Goal: Find contact information: Find contact information

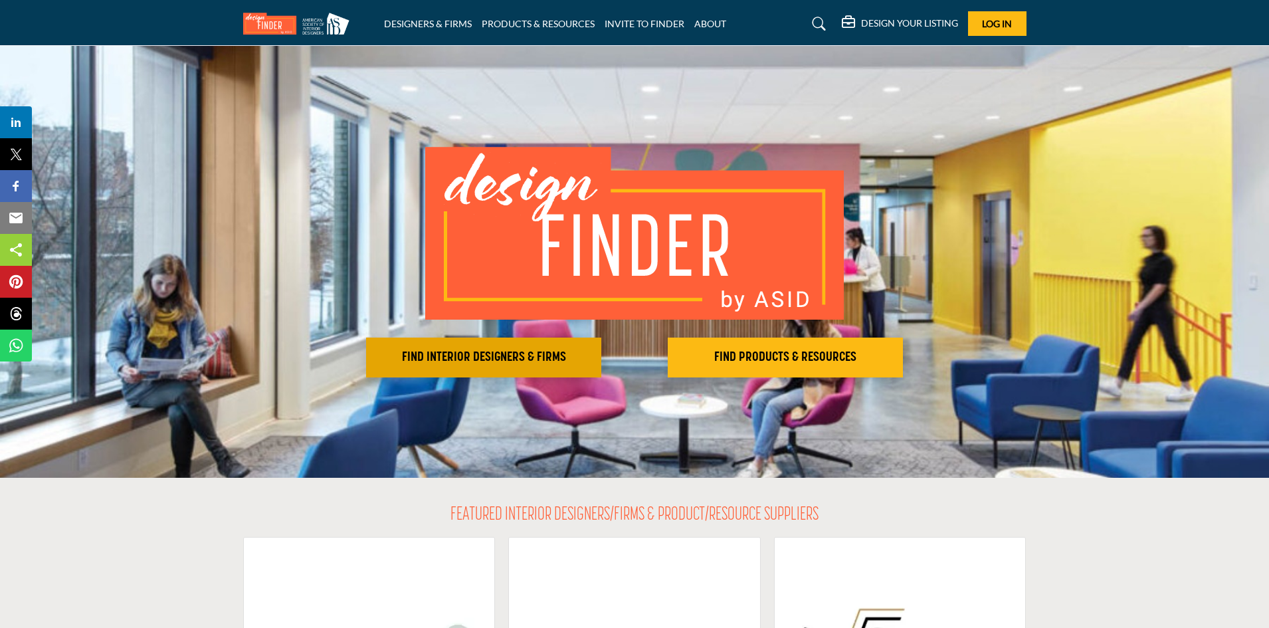
click at [503, 355] on h2 "FIND INTERIOR DESIGNERS & FIRMS" at bounding box center [483, 357] width 227 height 16
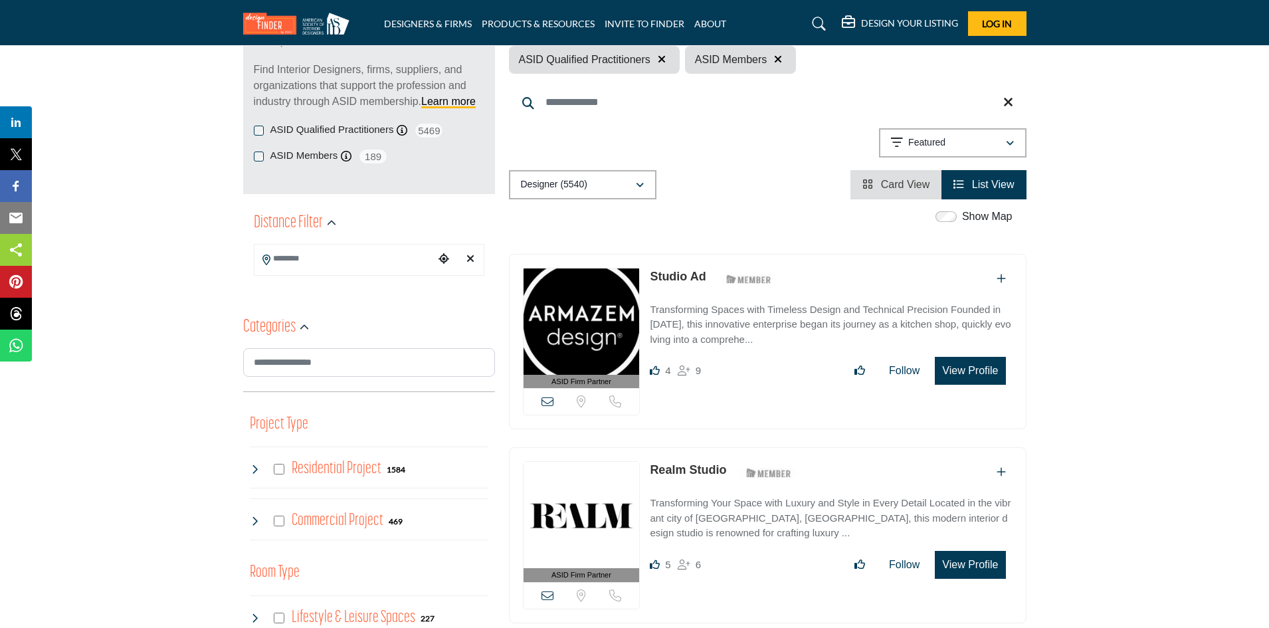
scroll to position [199, 0]
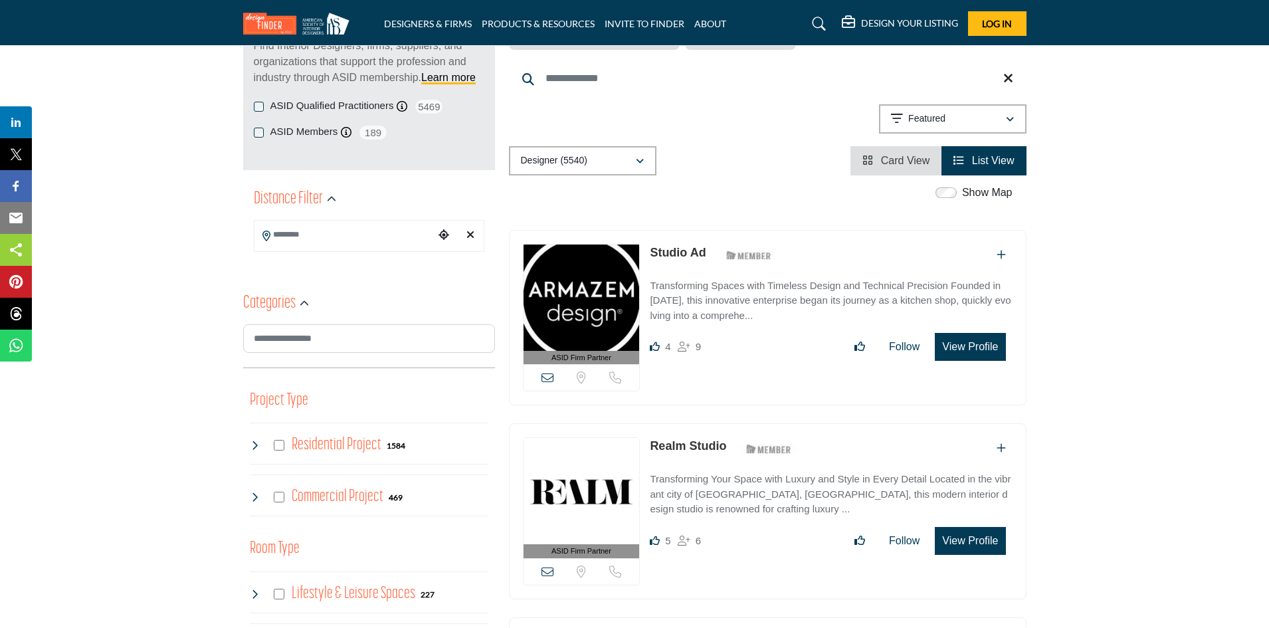
click at [264, 230] on icon at bounding box center [266, 235] width 8 height 11
click at [264, 234] on icon at bounding box center [266, 235] width 8 height 11
click at [445, 234] on icon "Choose your current location" at bounding box center [443, 234] width 11 height 11
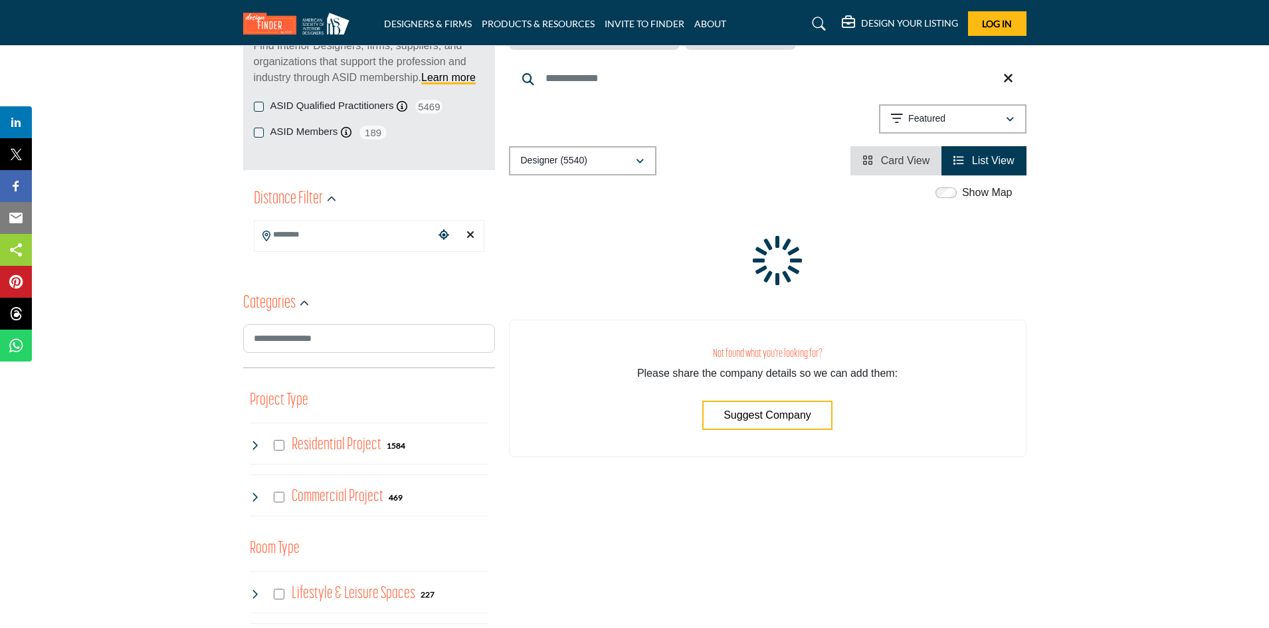
type input "**********"
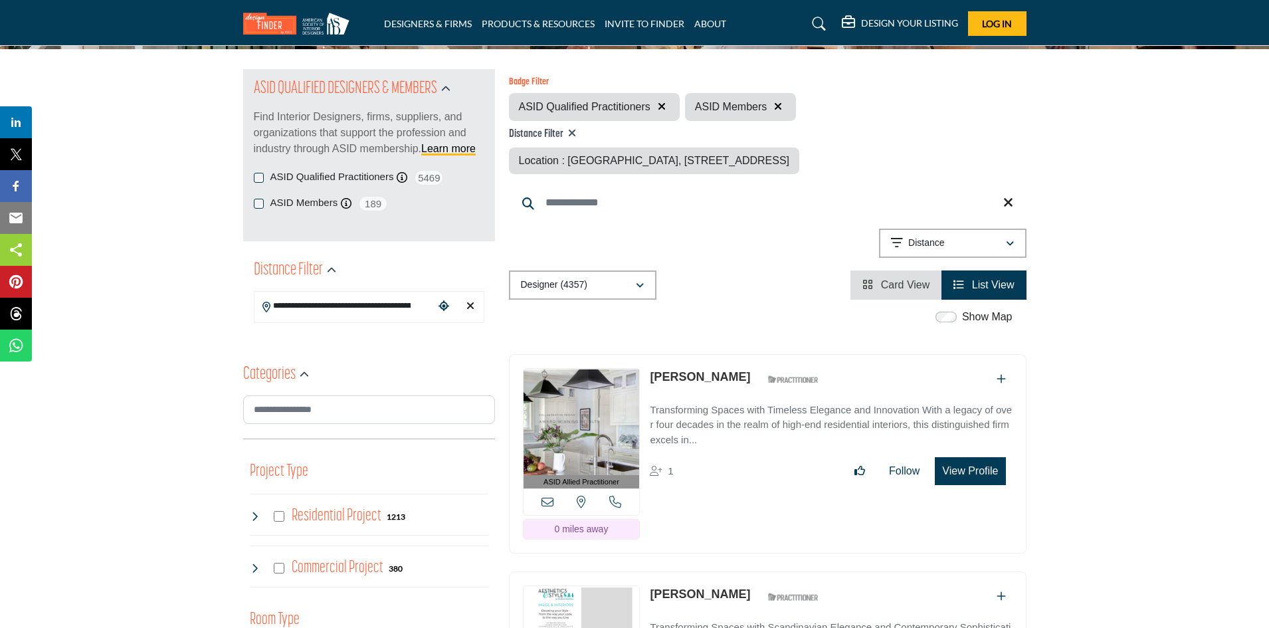
scroll to position [133, 0]
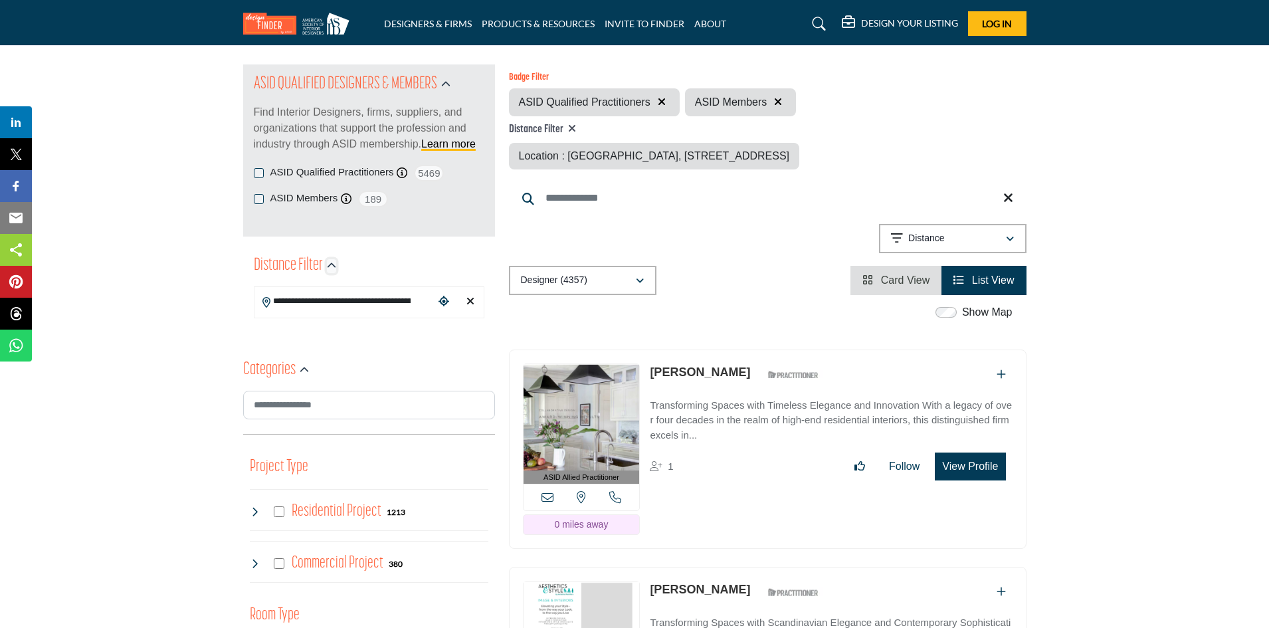
click at [331, 267] on icon "button" at bounding box center [331, 265] width 9 height 9
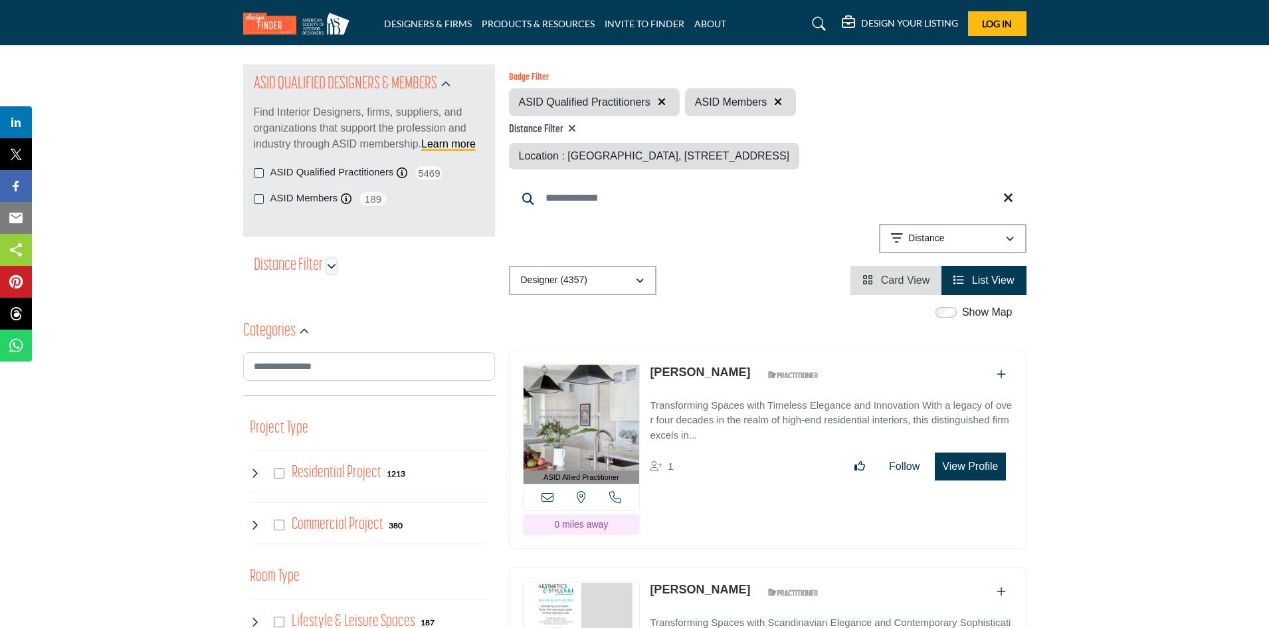
click at [327, 266] on icon "button" at bounding box center [331, 265] width 9 height 9
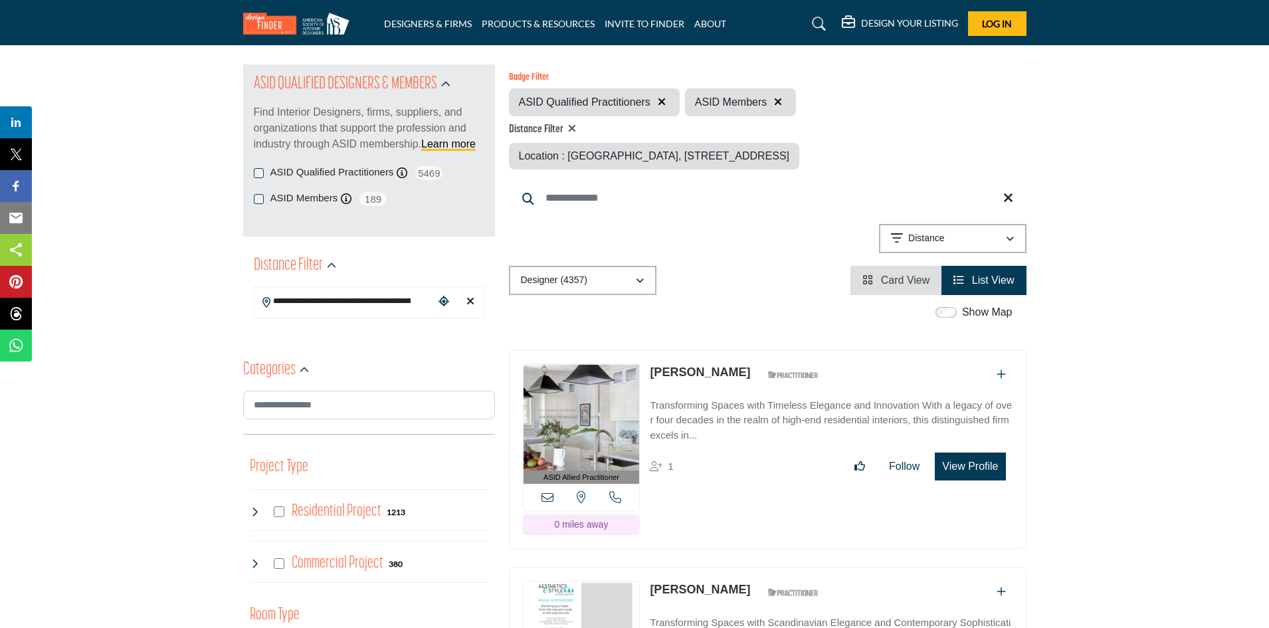
click at [469, 302] on icon "Clear search location" at bounding box center [470, 301] width 8 height 11
type input "***"
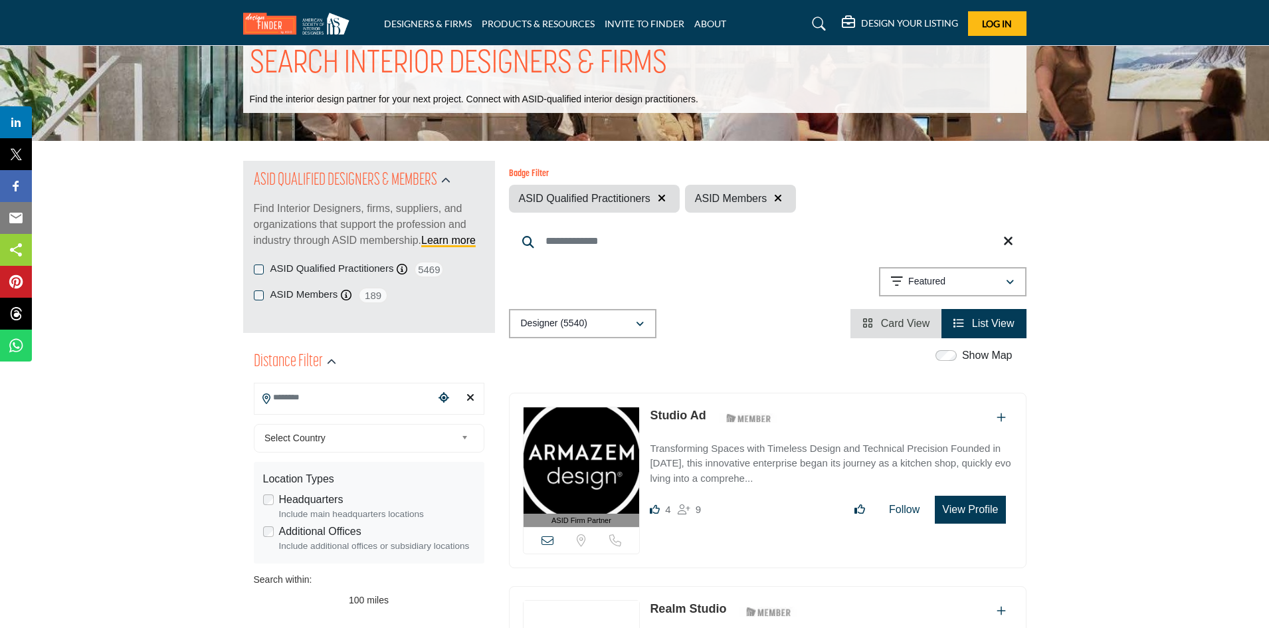
scroll to position [66, 0]
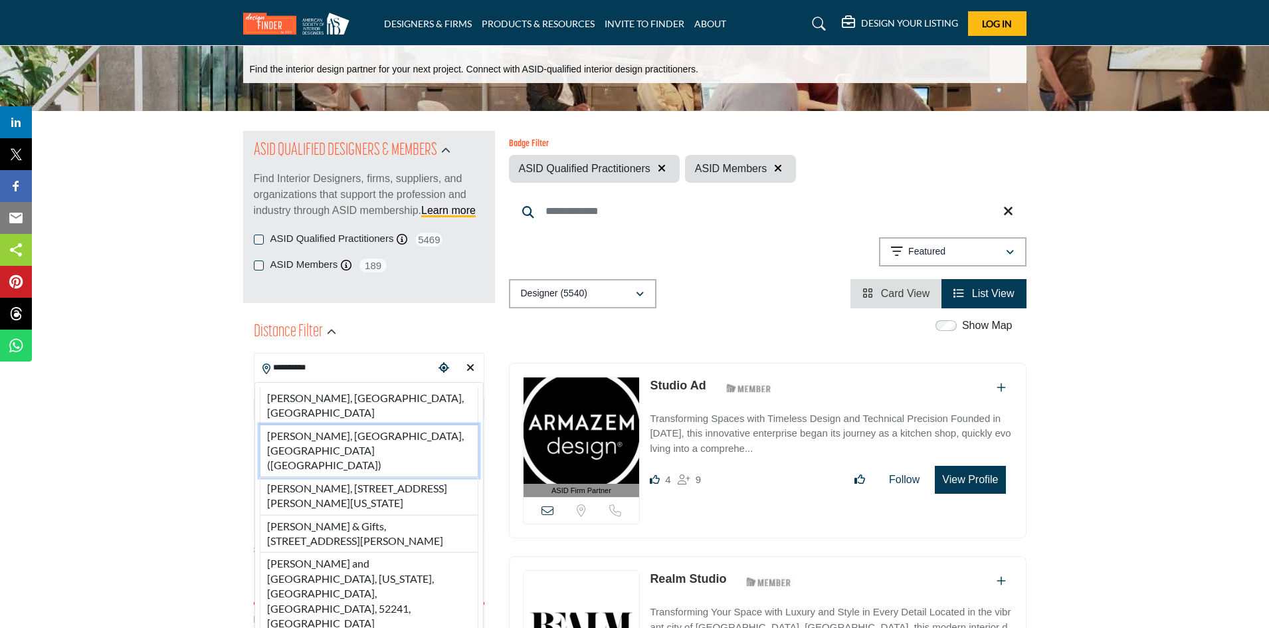
click at [313, 424] on li "Stuart, FL, USA (Martin County)" at bounding box center [369, 450] width 219 height 52
type input "**********"
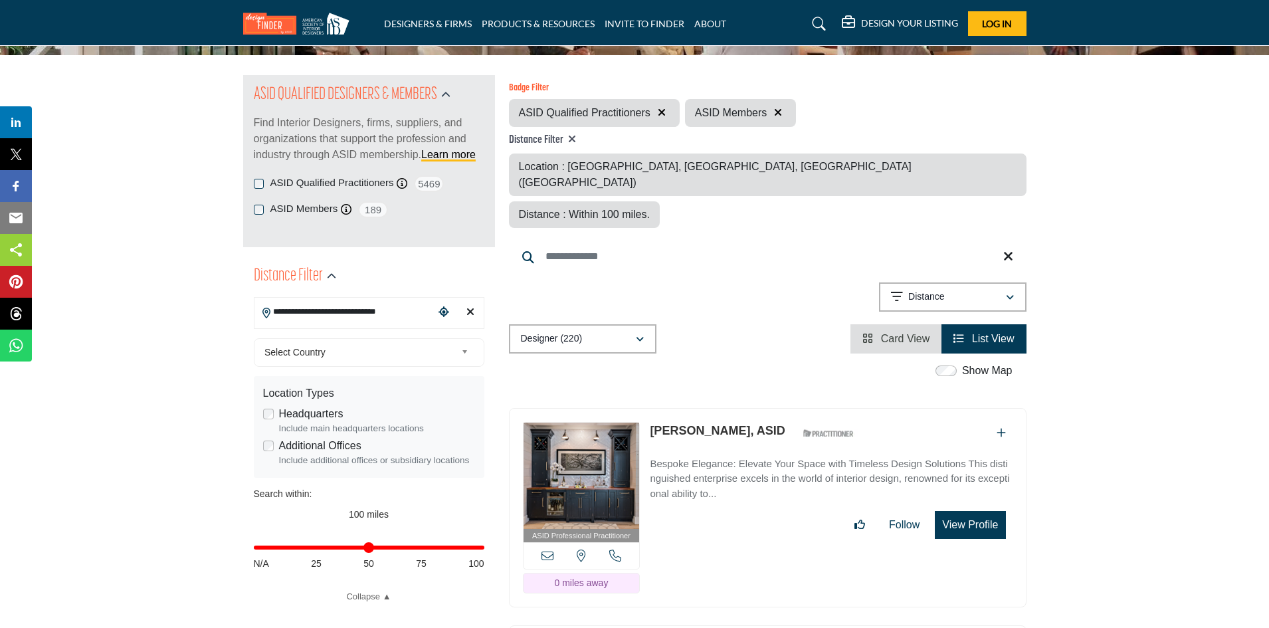
scroll to position [133, 0]
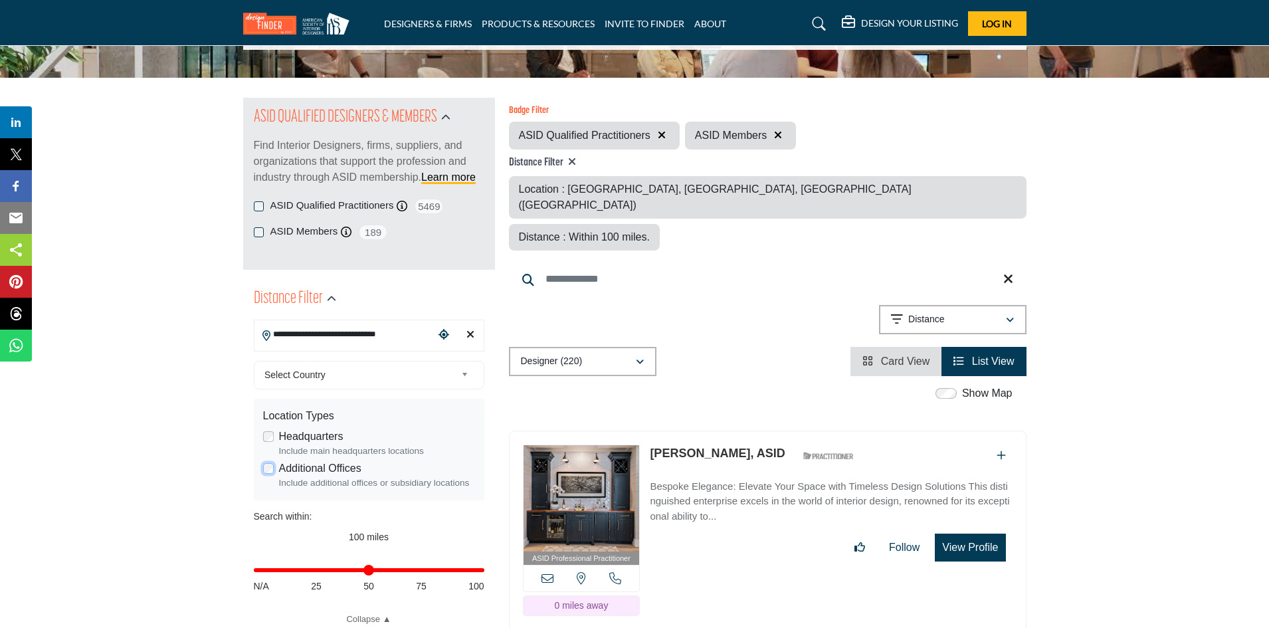
click at [268, 436] on div "**********" at bounding box center [369, 488] width 230 height 274
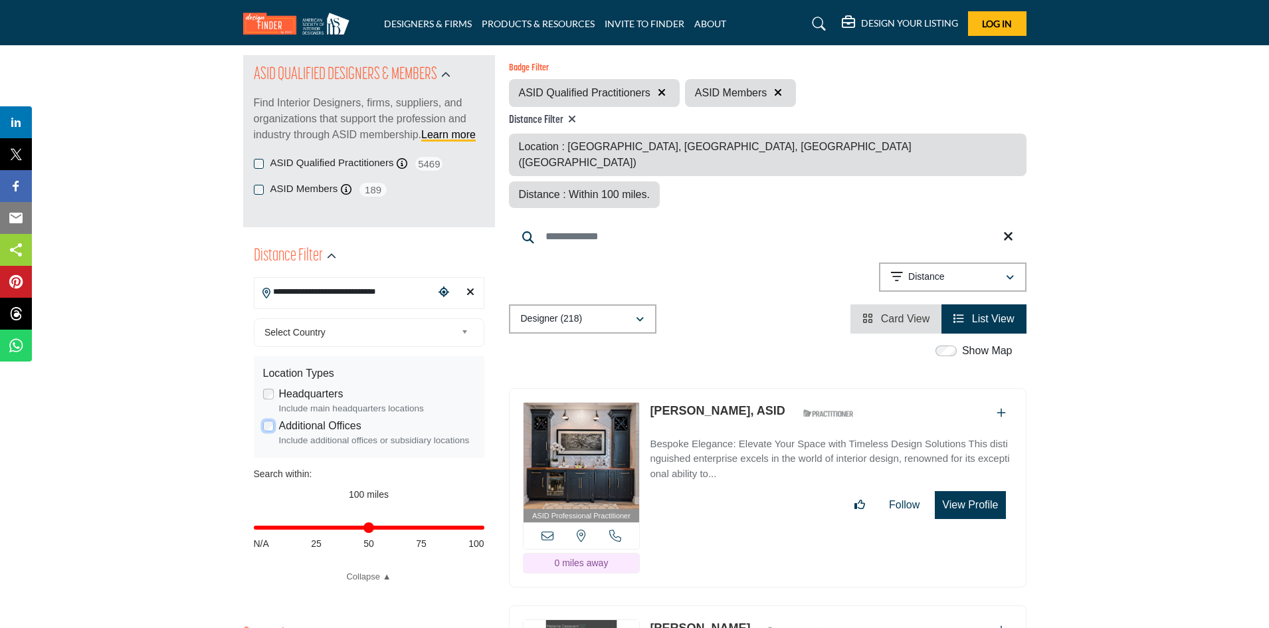
scroll to position [199, 0]
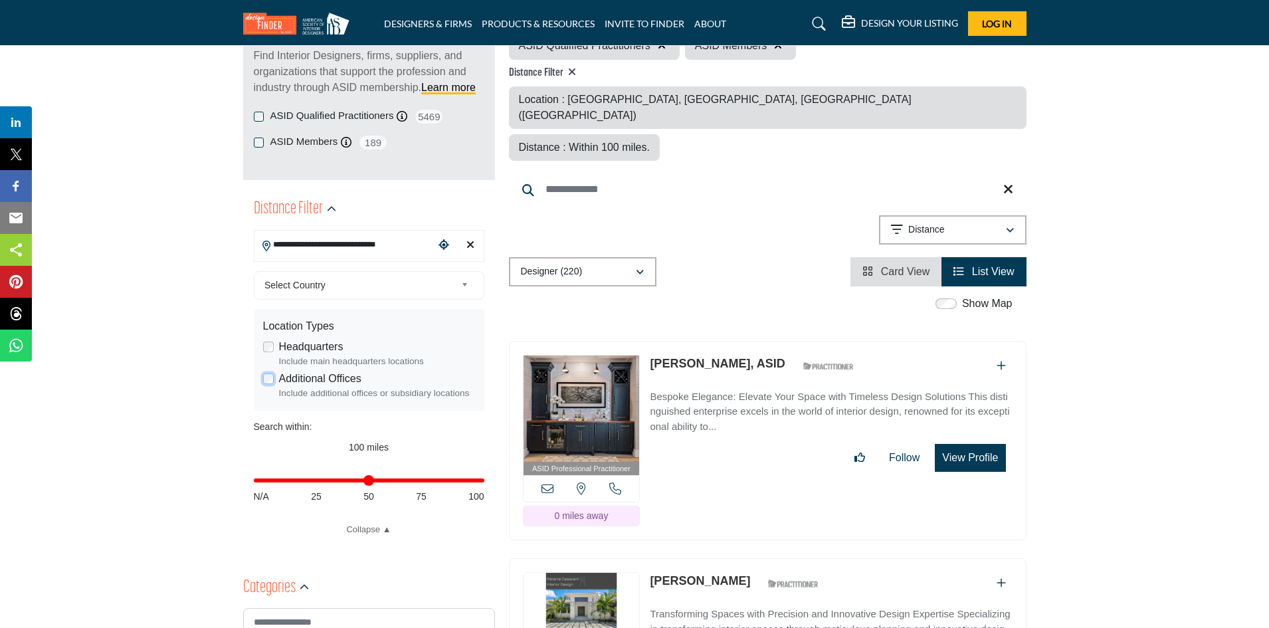
scroll to position [133, 0]
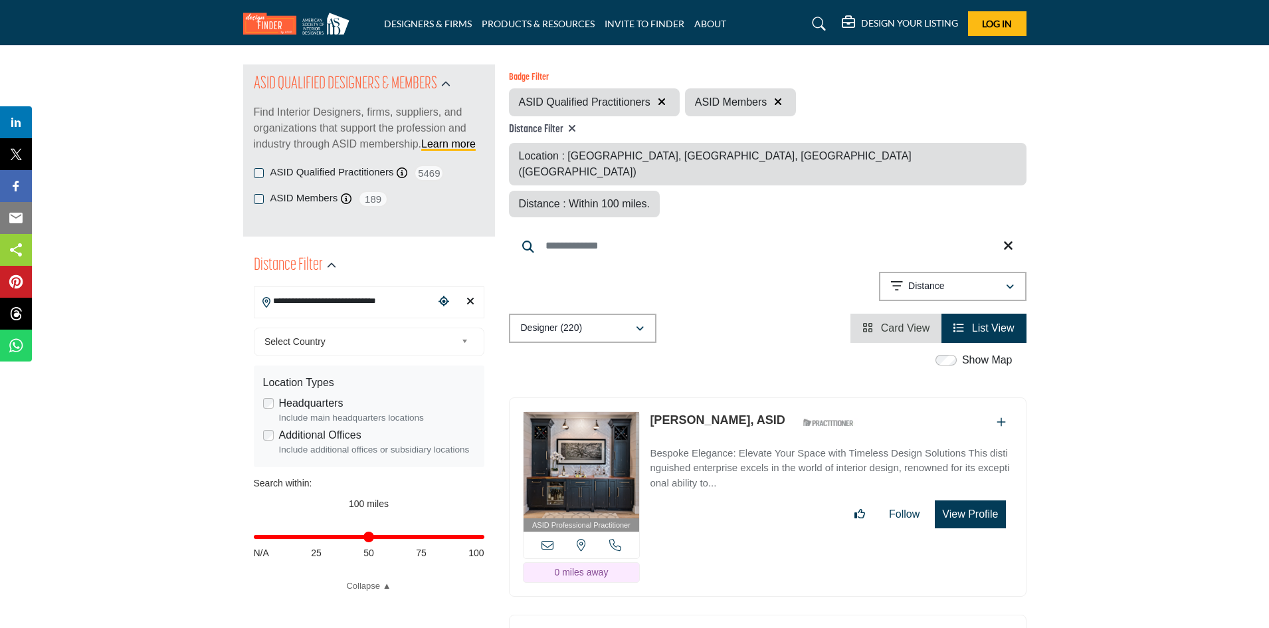
click at [468, 299] on icon "Clear search location" at bounding box center [470, 301] width 8 height 11
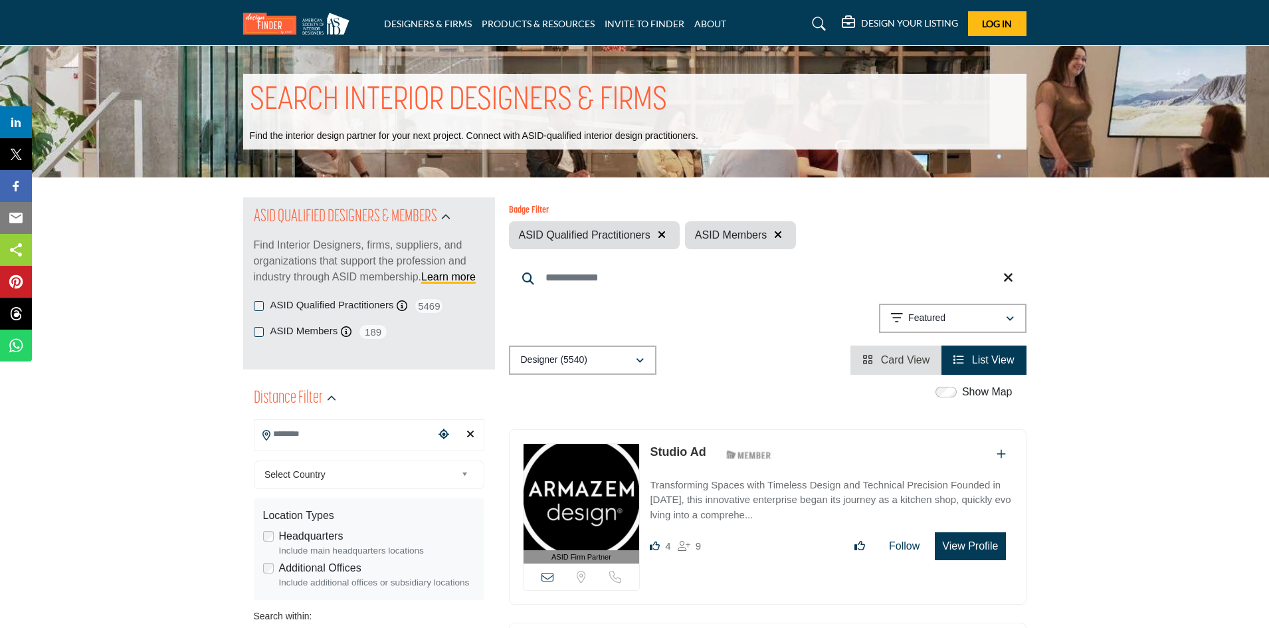
click at [319, 438] on input "Search Location" at bounding box center [343, 434] width 179 height 26
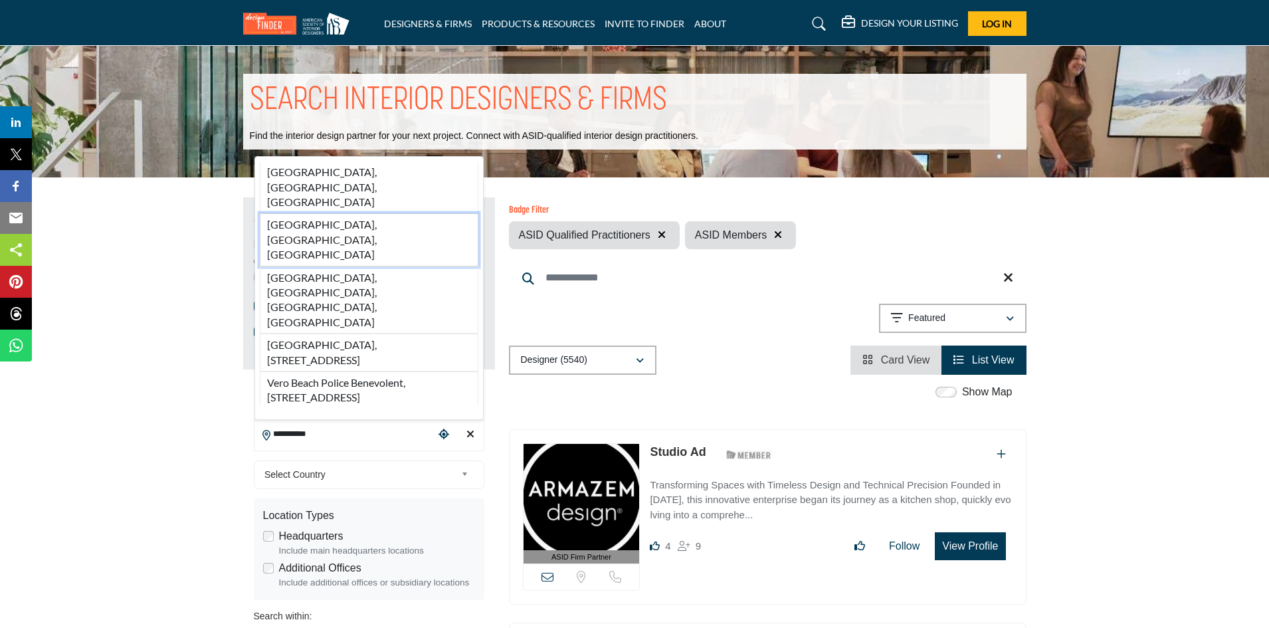
click at [365, 266] on li "Vero Beach, FL, USA" at bounding box center [369, 239] width 219 height 52
type input "**********"
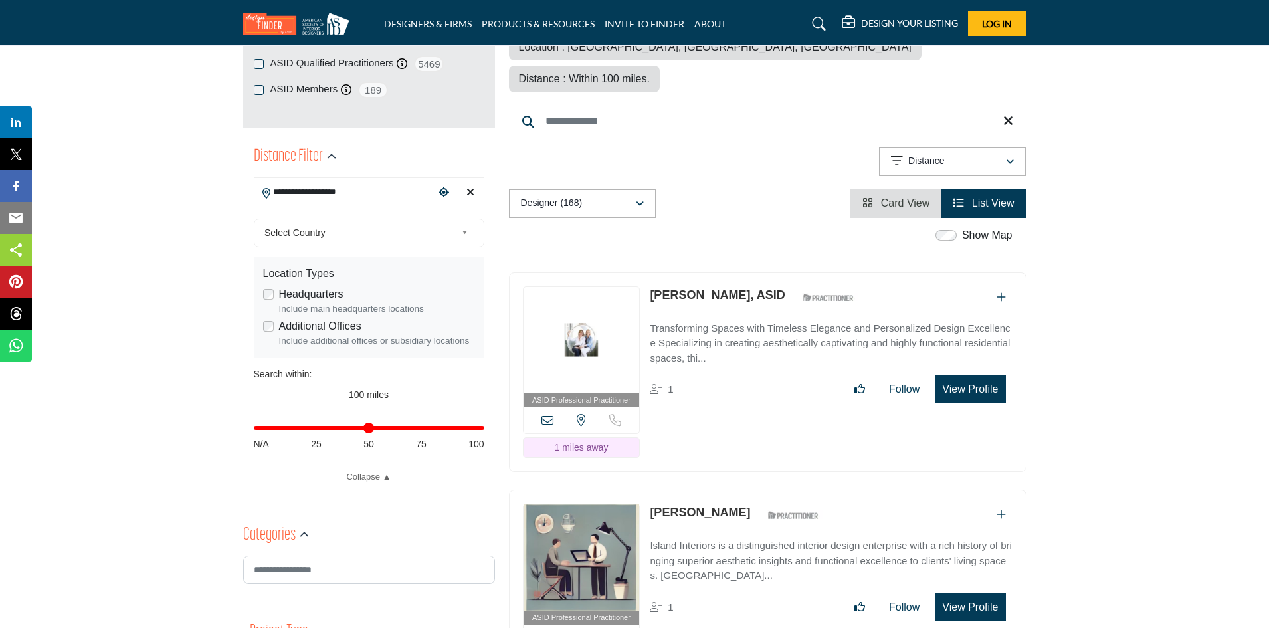
scroll to position [266, 0]
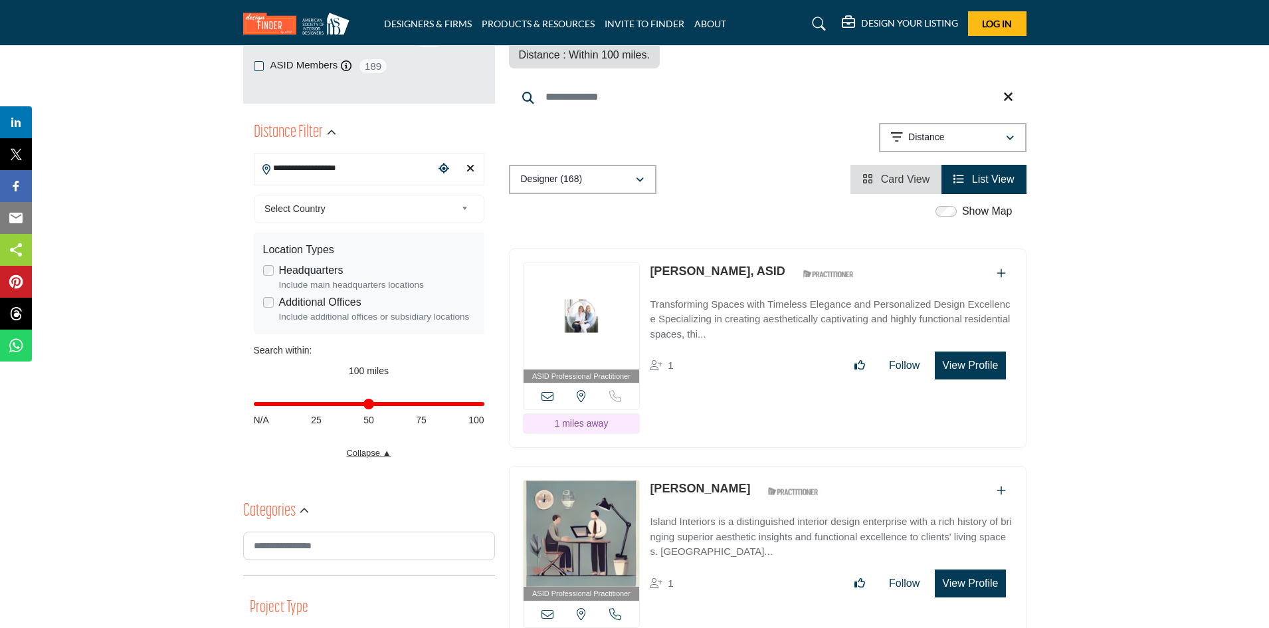
click at [373, 453] on link "Collapse ▲" at bounding box center [369, 452] width 230 height 13
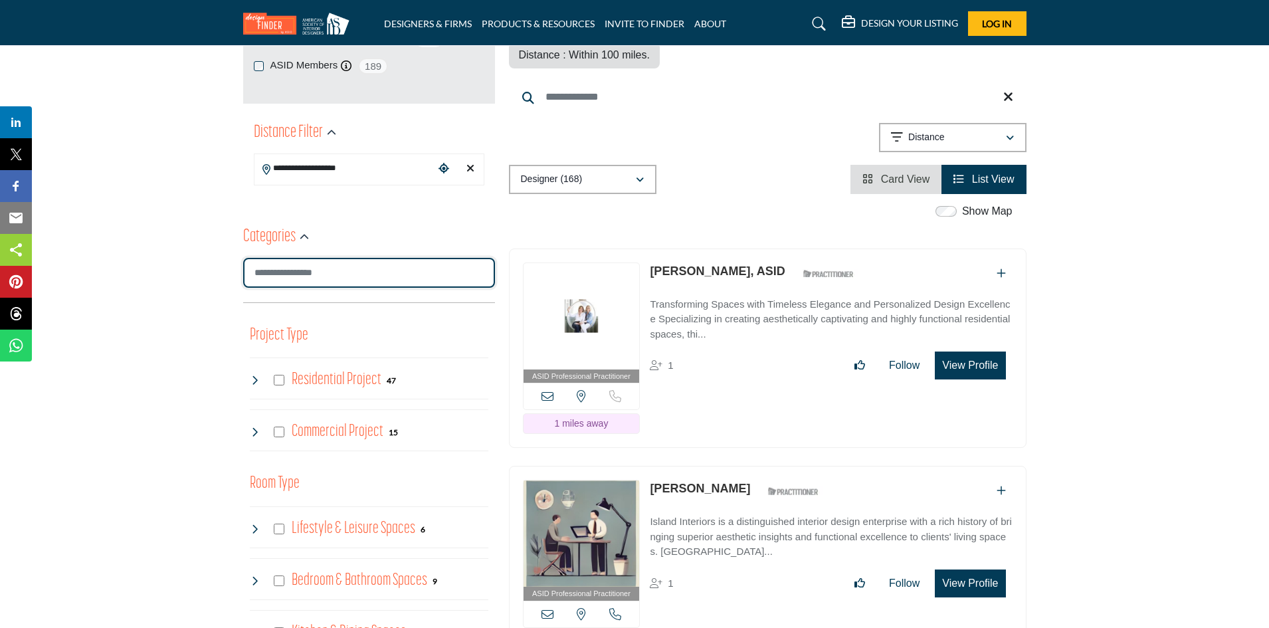
click at [286, 272] on input "Search Category" at bounding box center [369, 273] width 252 height 30
click at [289, 274] on input "Search Category" at bounding box center [369, 273] width 252 height 30
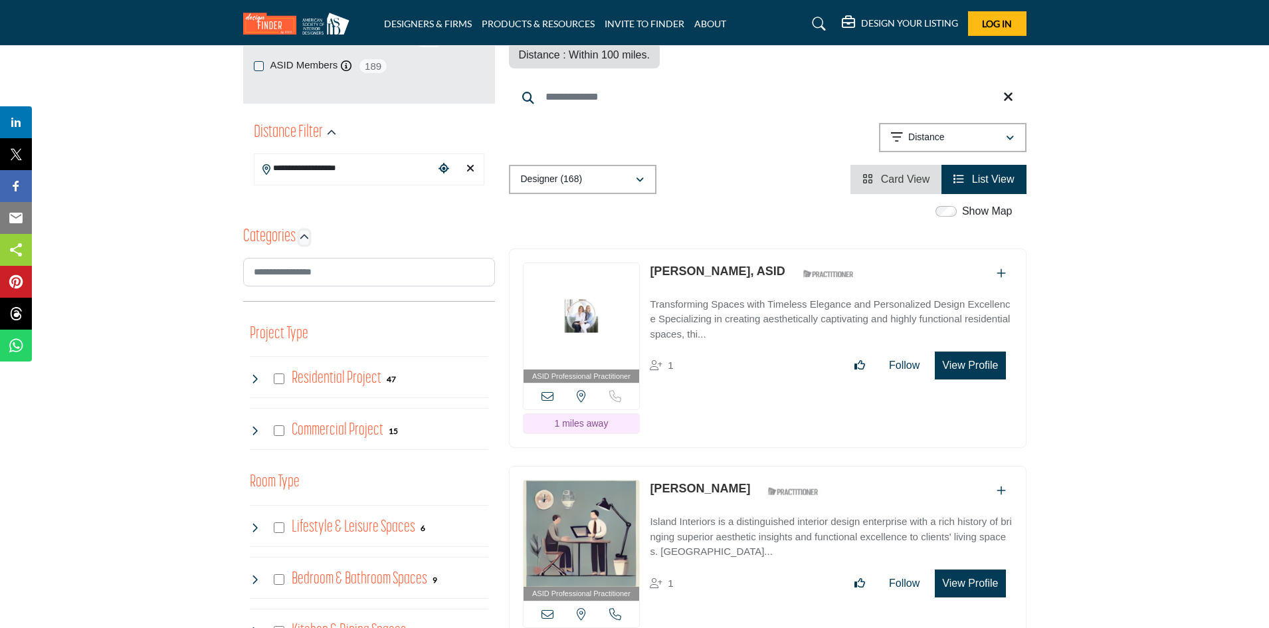
click at [304, 236] on icon "button" at bounding box center [304, 236] width 9 height 9
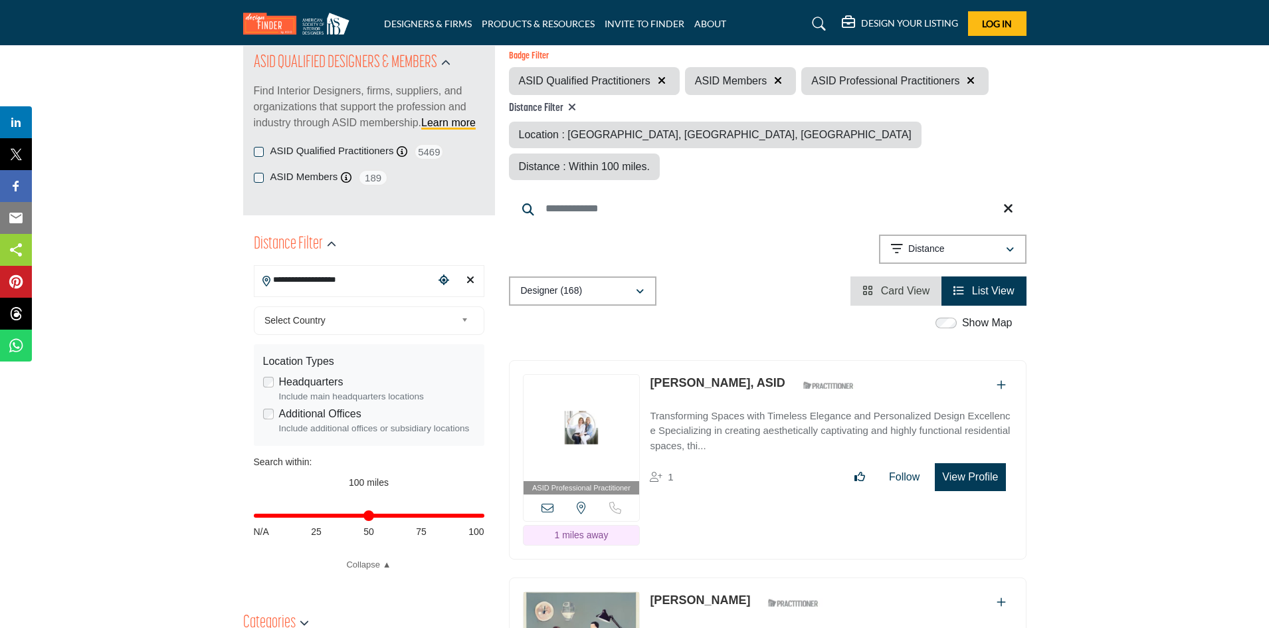
scroll to position [133, 0]
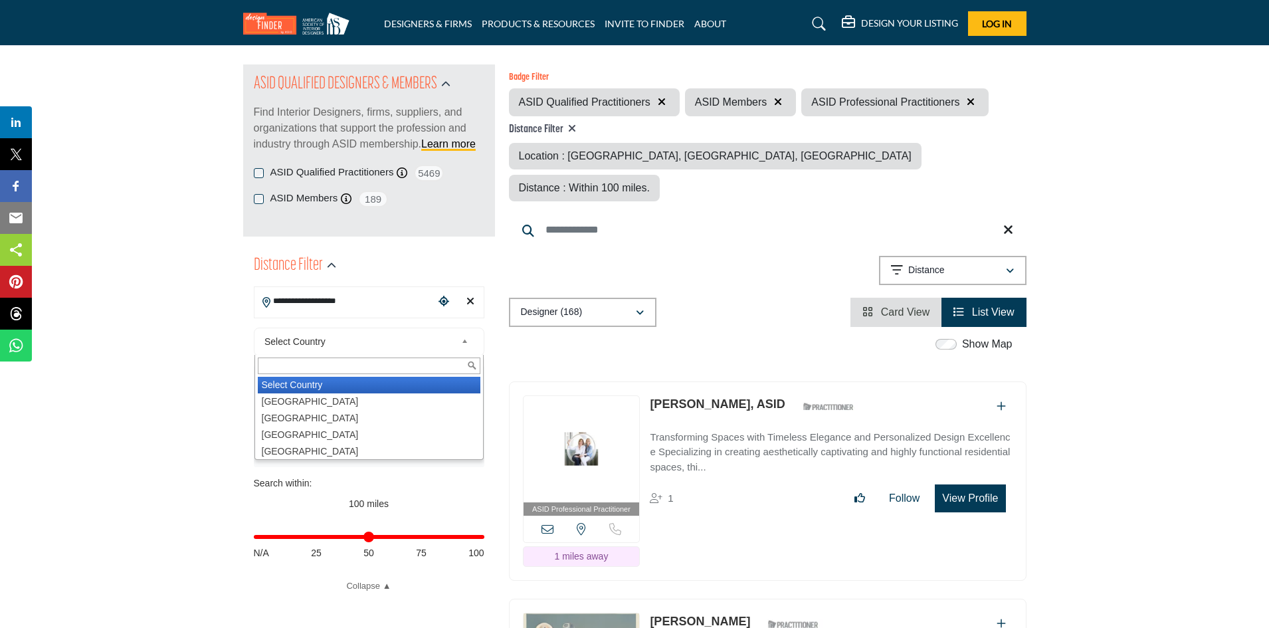
click at [464, 341] on b at bounding box center [467, 341] width 12 height 17
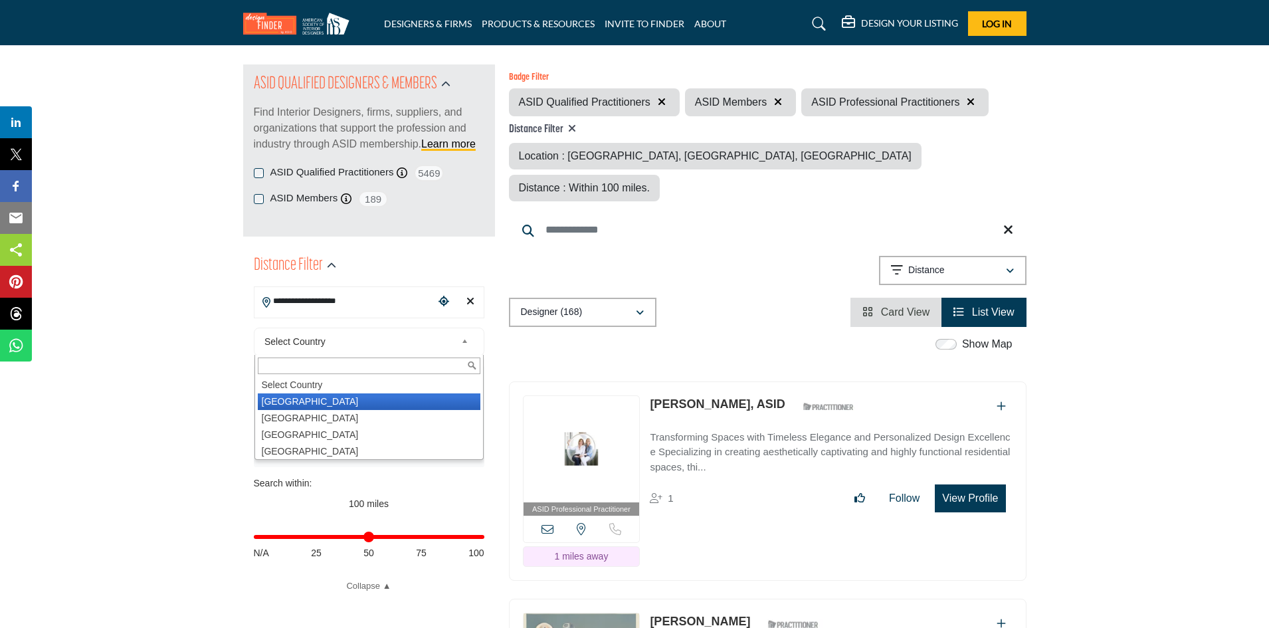
click at [344, 403] on li "United States" at bounding box center [369, 401] width 223 height 17
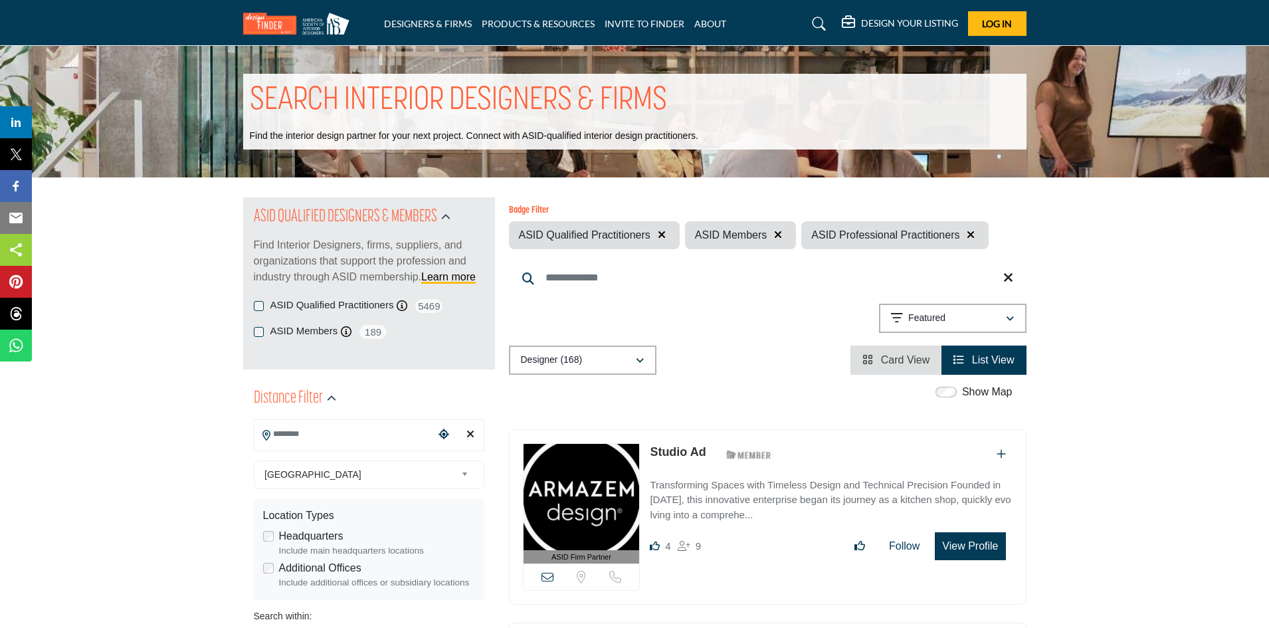
click at [324, 402] on div "Distance Filter" at bounding box center [295, 399] width 82 height 24
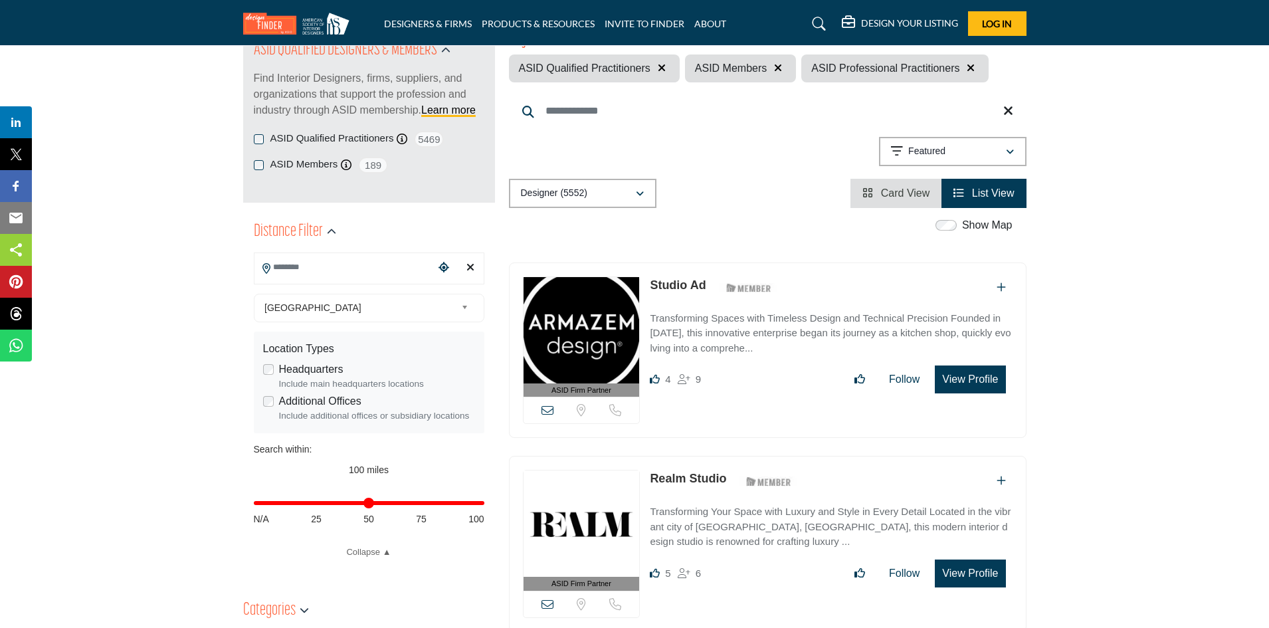
scroll to position [199, 0]
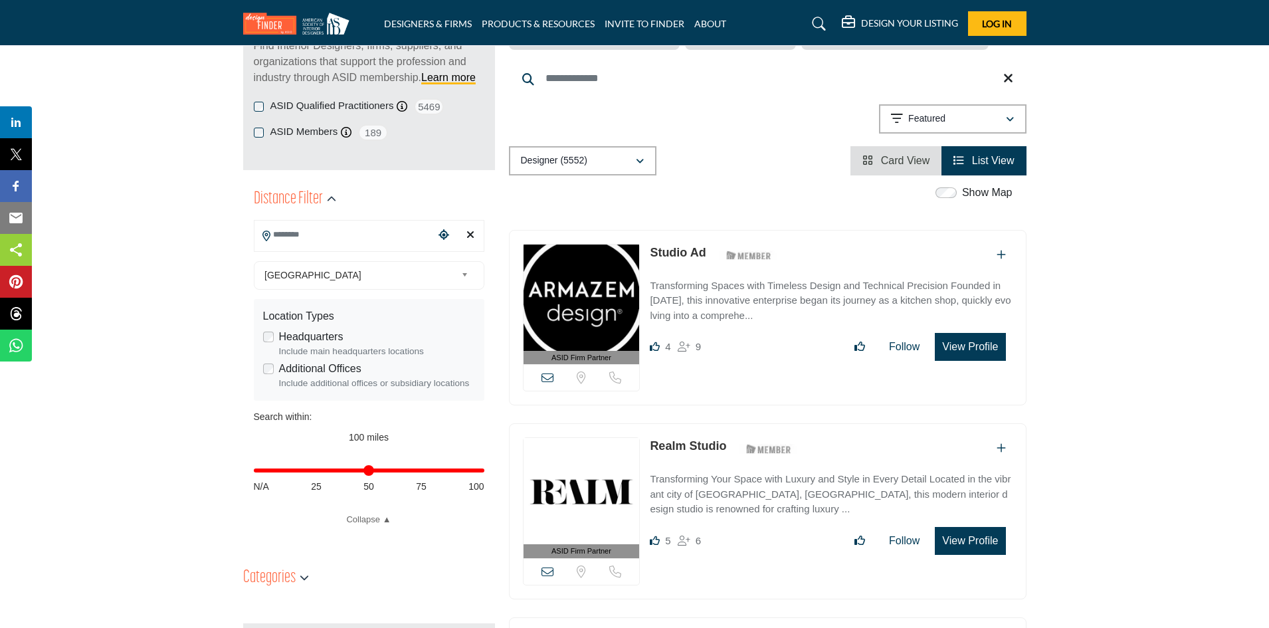
click at [585, 308] on img at bounding box center [581, 297] width 116 height 106
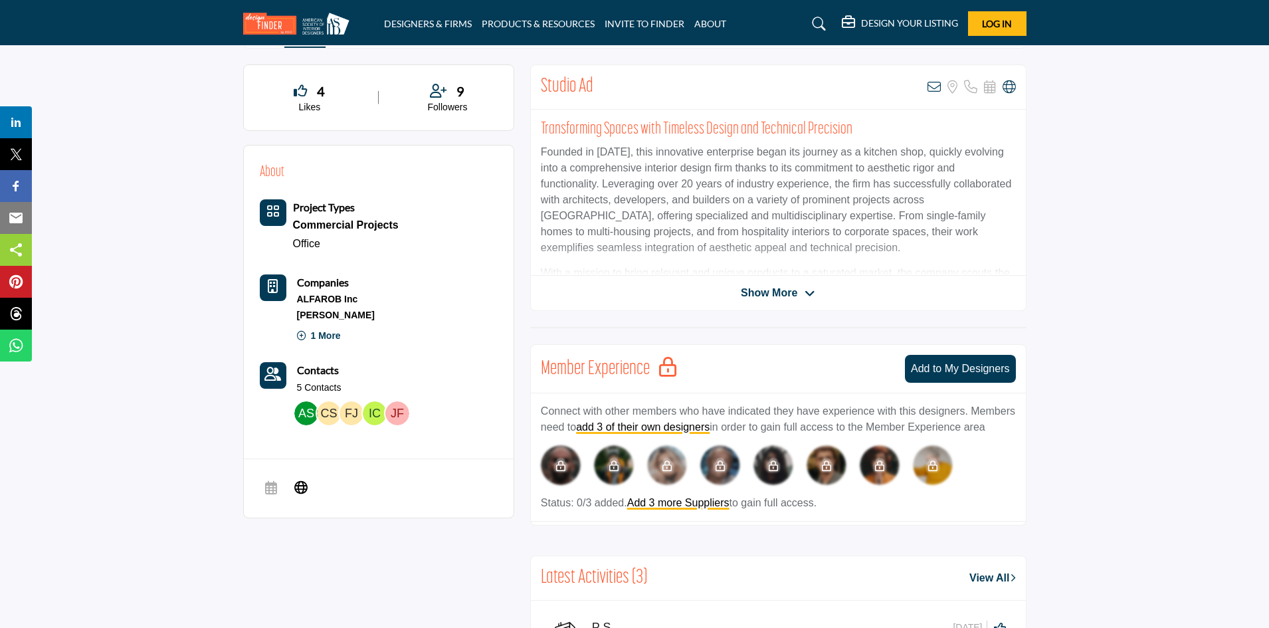
scroll to position [332, 0]
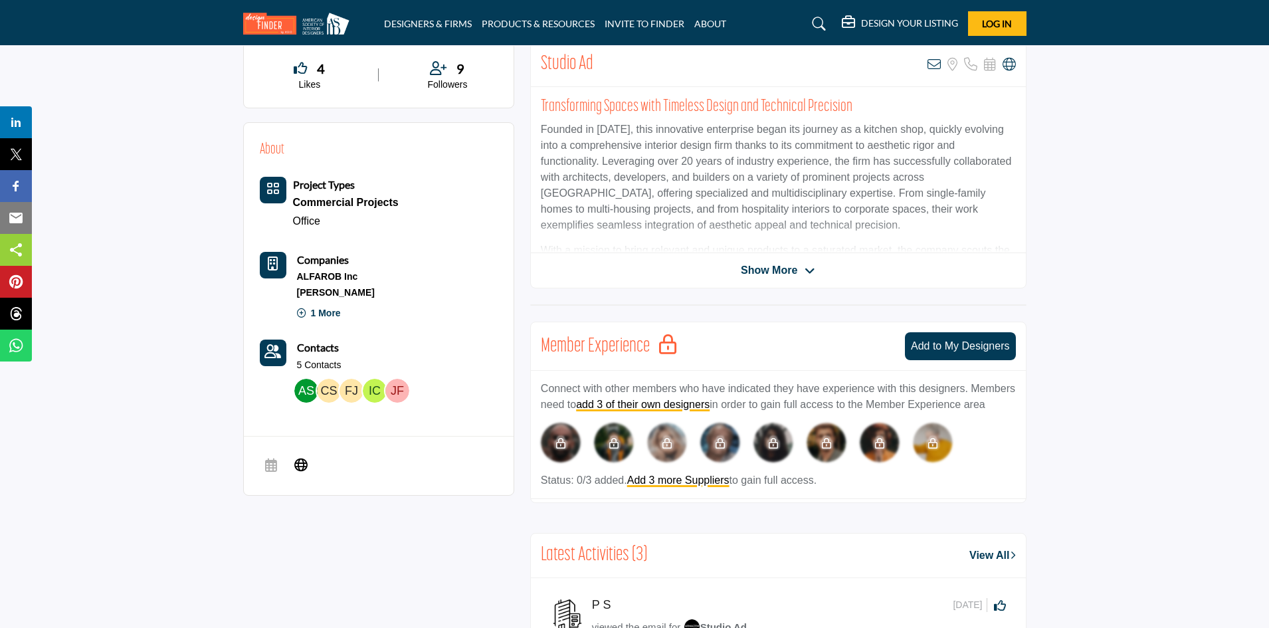
click at [804, 272] on span "Show More" at bounding box center [778, 270] width 74 height 16
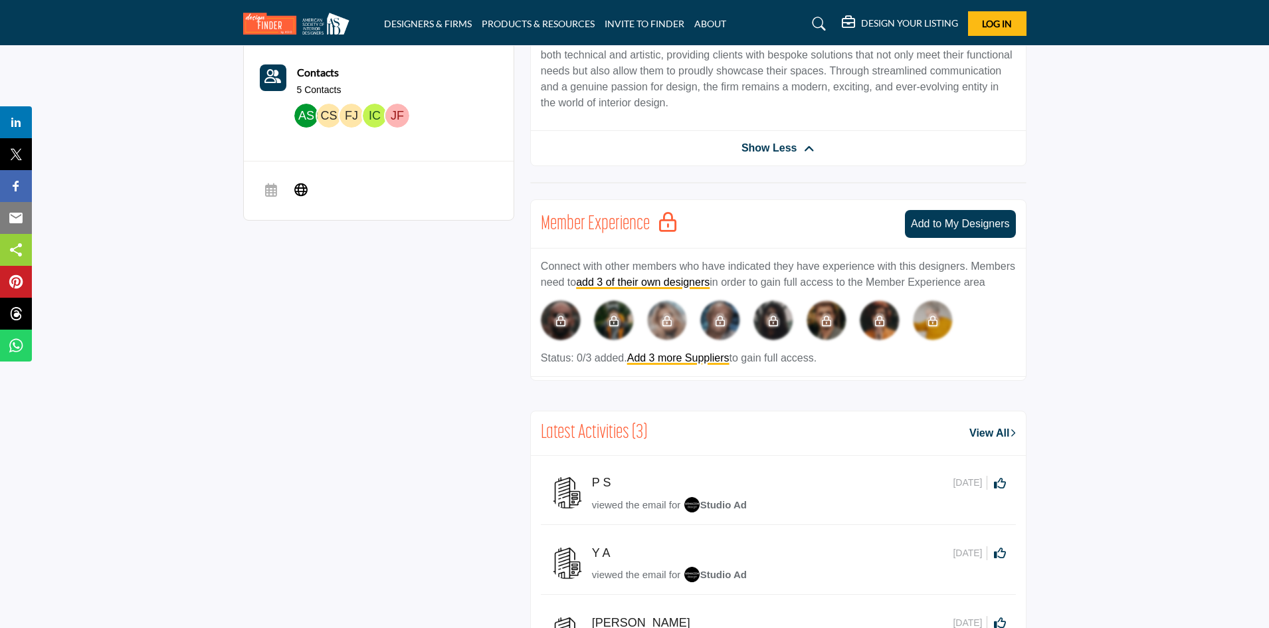
scroll to position [399, 0]
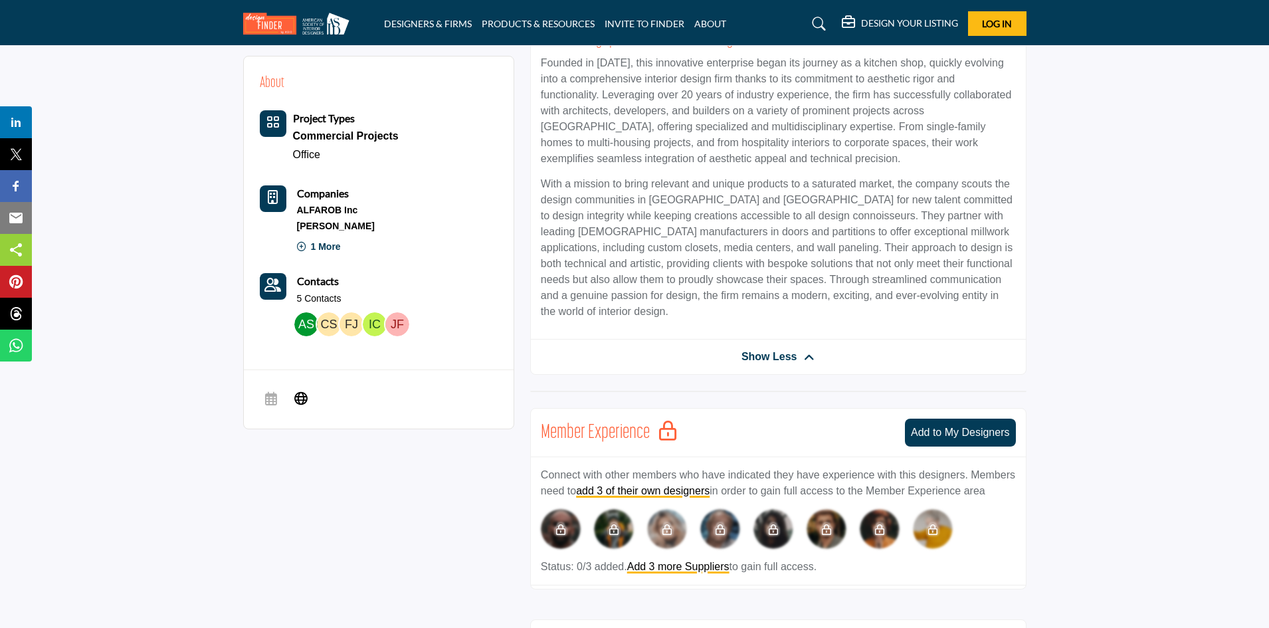
click at [278, 288] on icon "Contact-Employee Icon" at bounding box center [272, 284] width 17 height 13
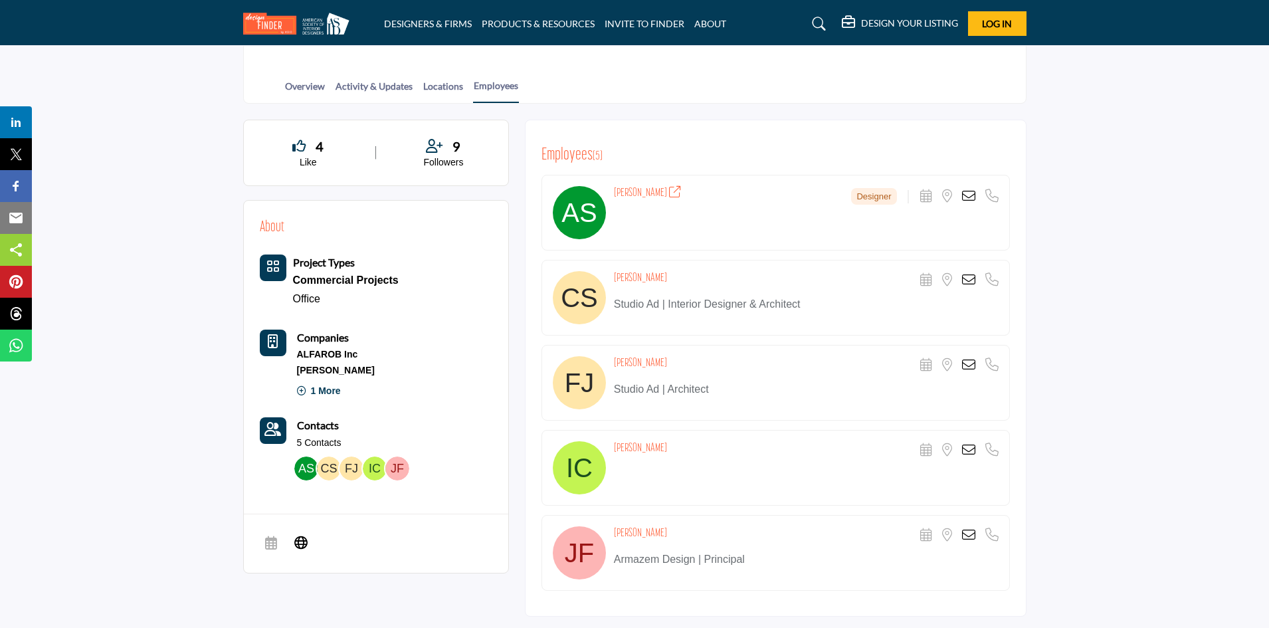
scroll to position [266, 0]
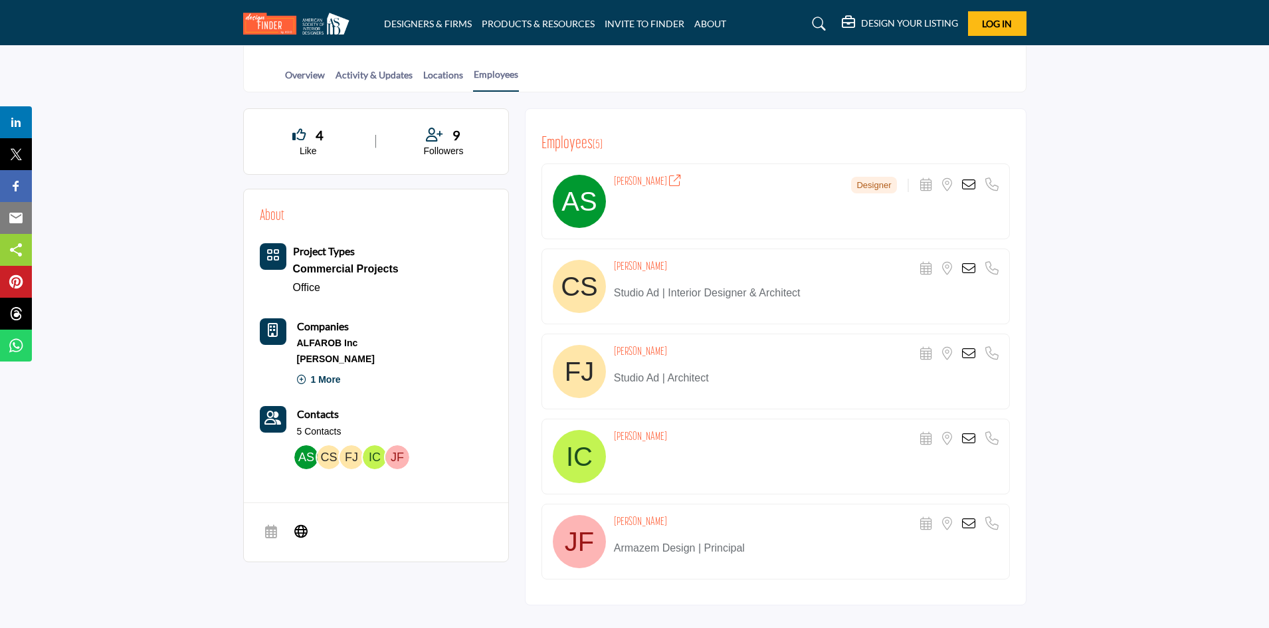
click at [976, 265] on div "Scheduler URL is currently unavailable for this contact. Location is currently …" at bounding box center [959, 268] width 78 height 13
click at [971, 268] on icon at bounding box center [968, 268] width 13 height 13
